Goal: Task Accomplishment & Management: Use online tool/utility

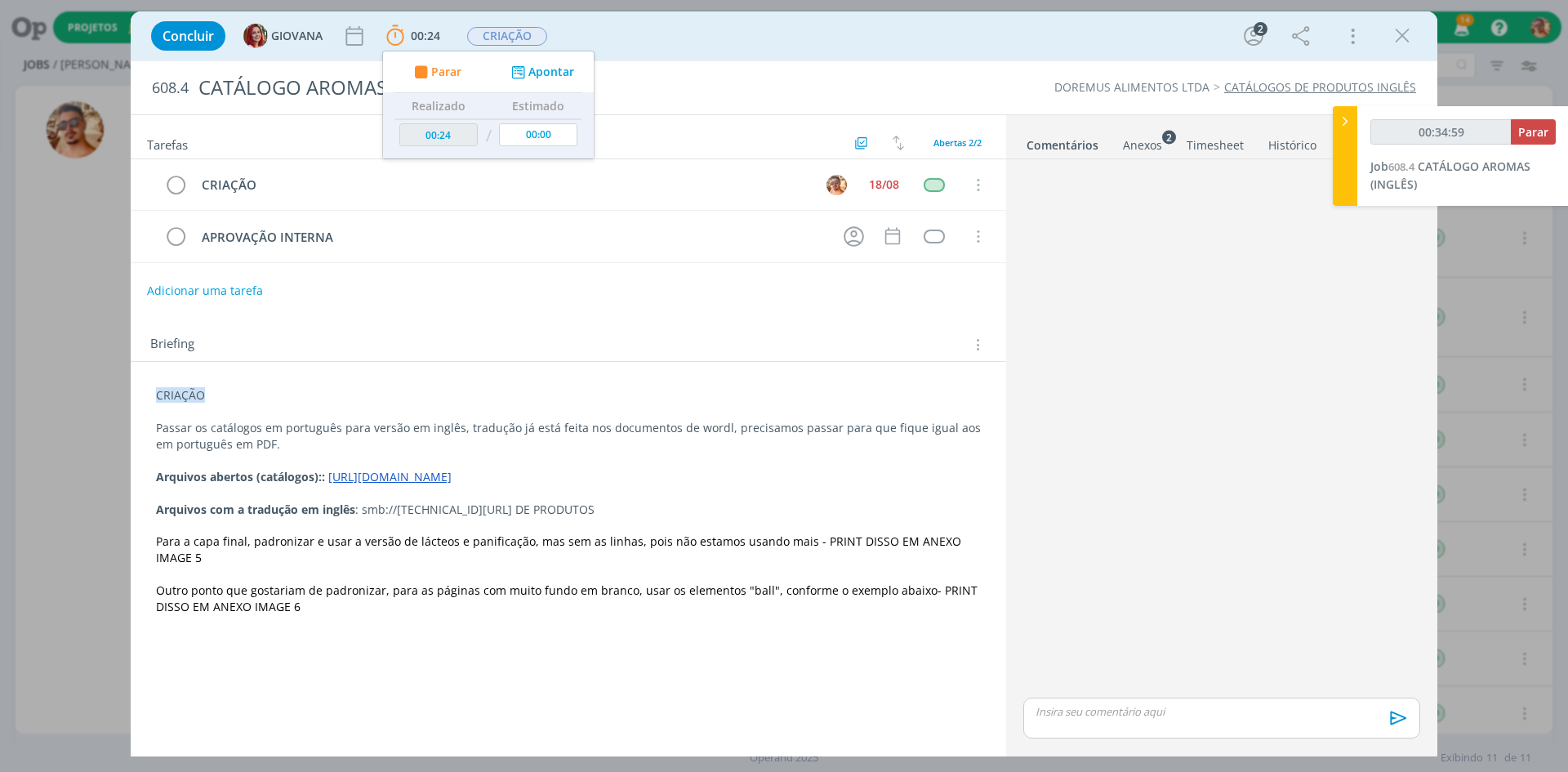
click at [1072, 24] on div "Concluir GIOVANA 00:24 Parar Apontar Data * [DATE] Horas * 00:00 Tarefa Selecio…" at bounding box center [783, 36] width 1282 height 39
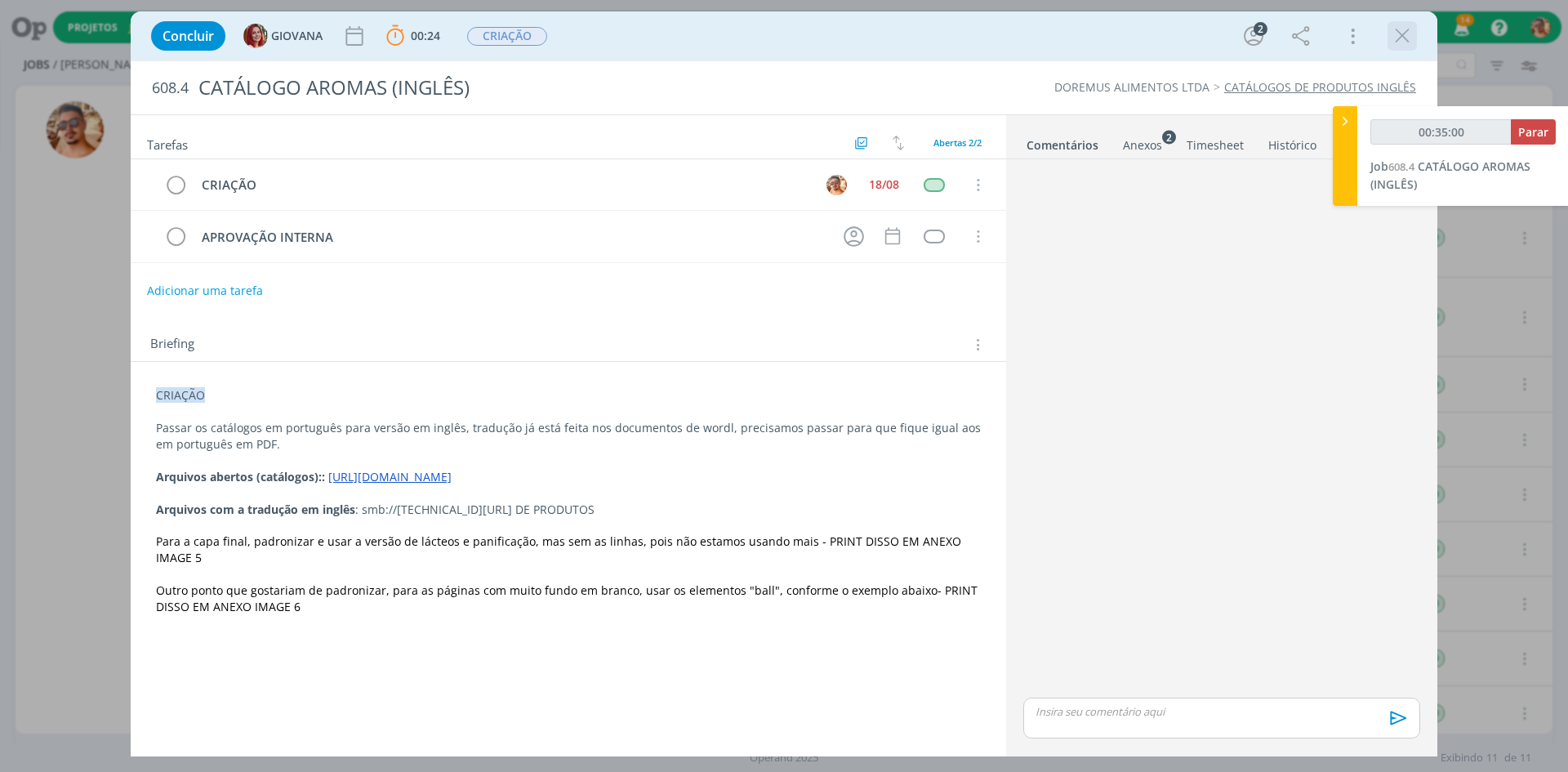
click at [1410, 32] on icon "dialog" at bounding box center [1401, 36] width 24 height 24
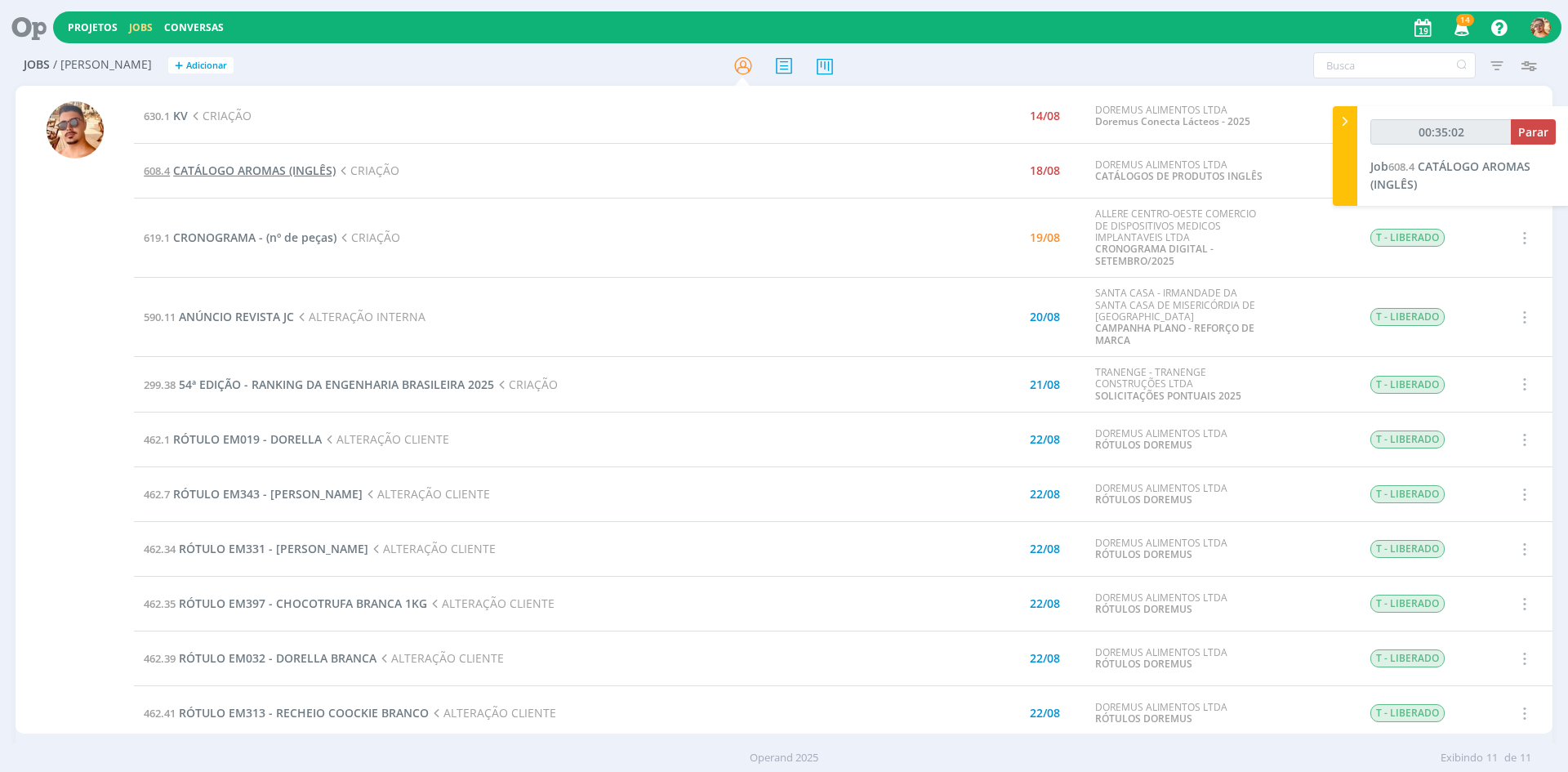
click at [295, 167] on span "CATÁLOGO AROMAS (INGLÊS)" at bounding box center [255, 170] width 163 height 16
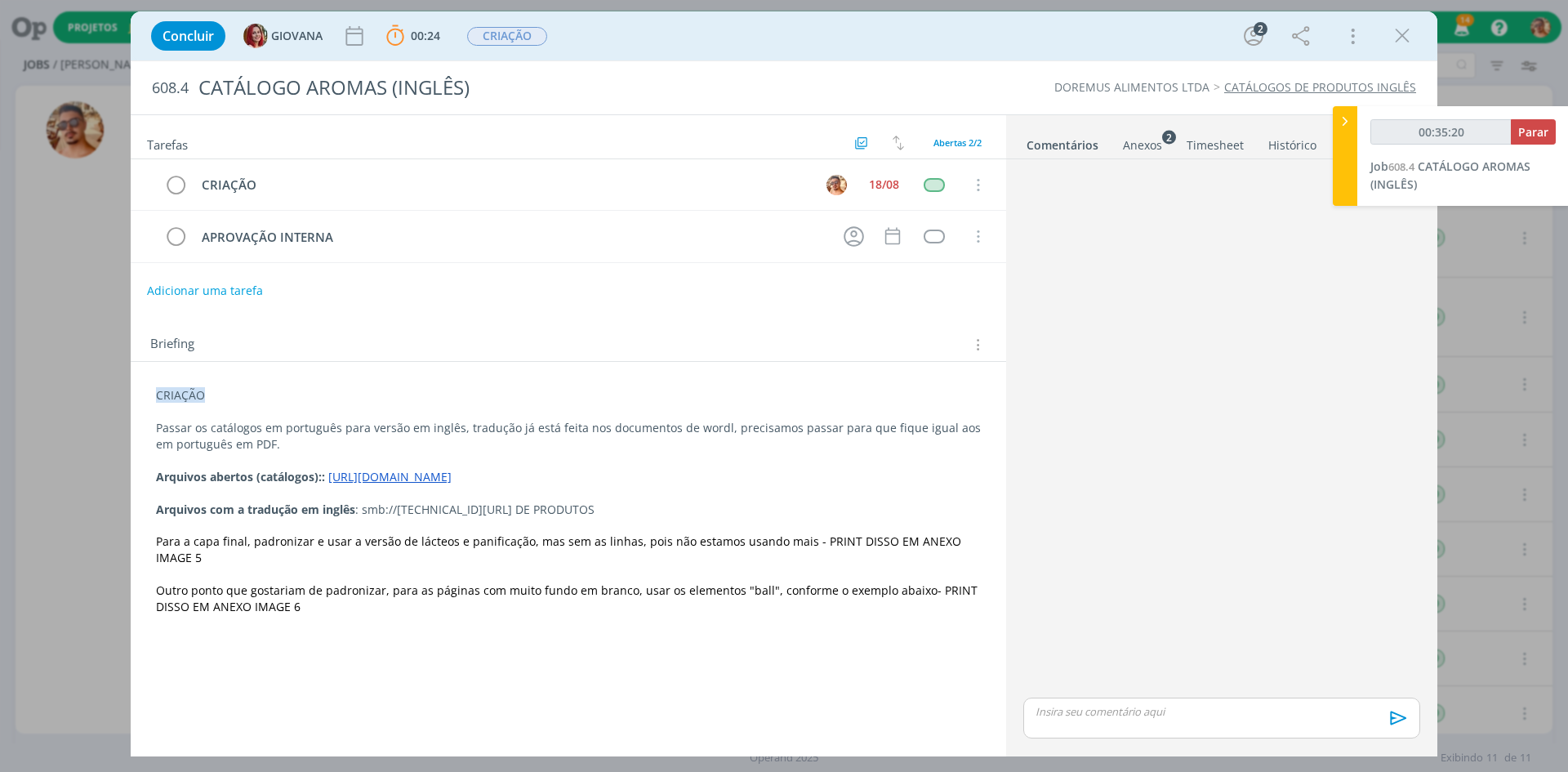
click at [648, 49] on div "Concluir GIOVANA 00:24 Parar Apontar Data * [DATE] Horas * 00:00 Tarefa Selecio…" at bounding box center [783, 36] width 1282 height 39
click at [1398, 33] on icon "dialog" at bounding box center [1401, 36] width 24 height 24
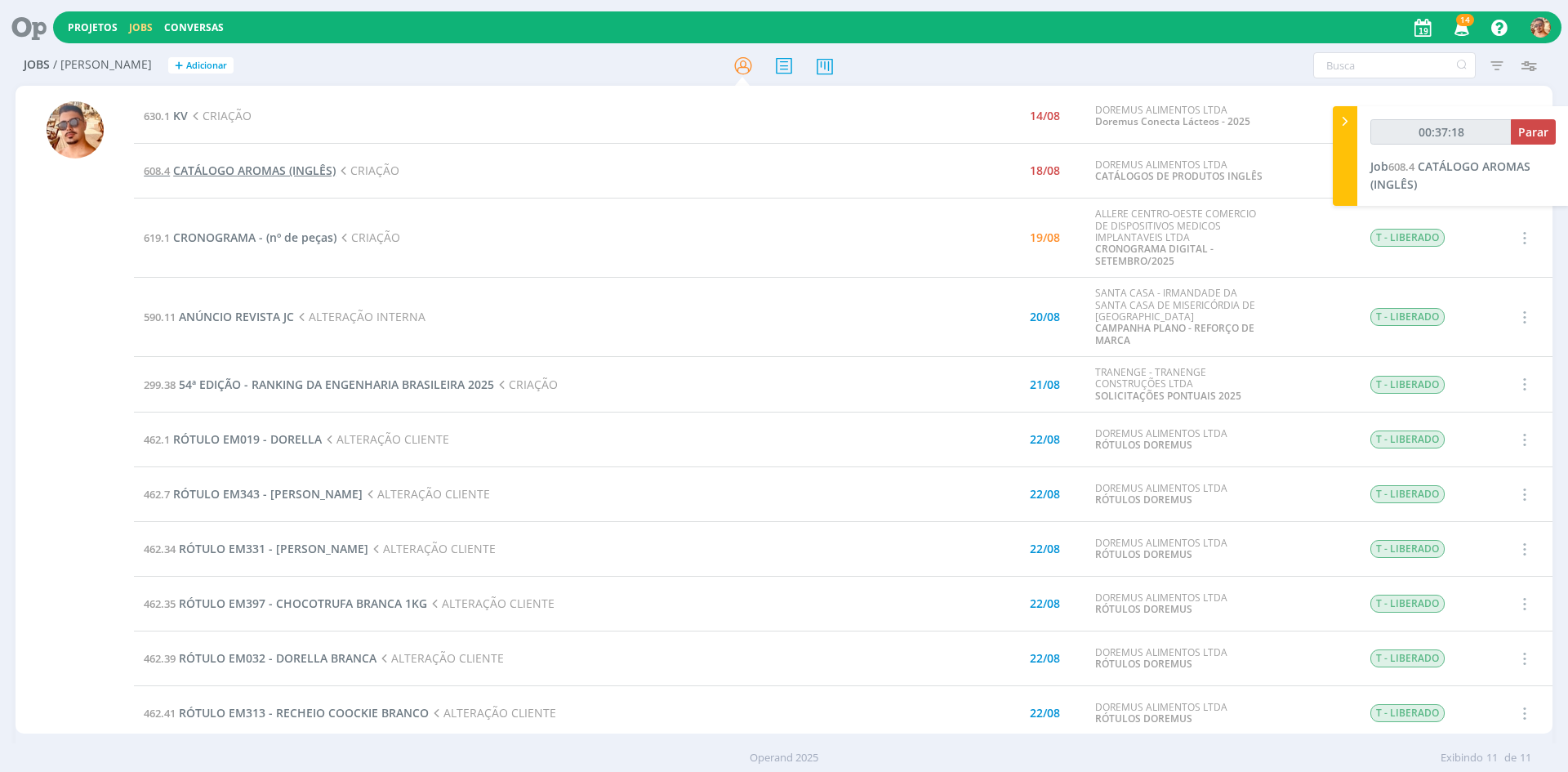
click at [322, 170] on span "CATÁLOGO AROMAS (INGLÊS)" at bounding box center [255, 170] width 163 height 16
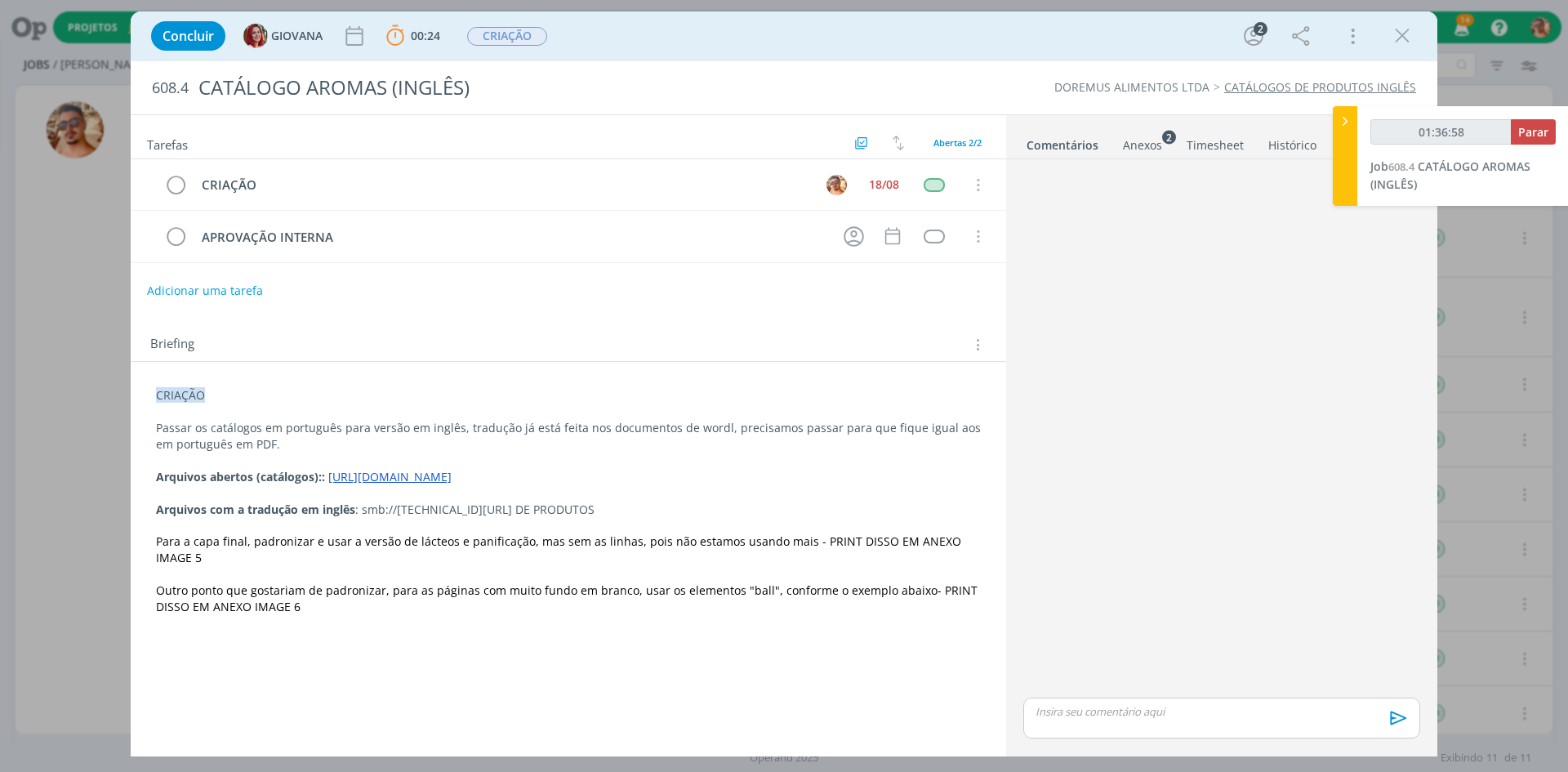
type input "01:37:58"
